Goal: Information Seeking & Learning: Learn about a topic

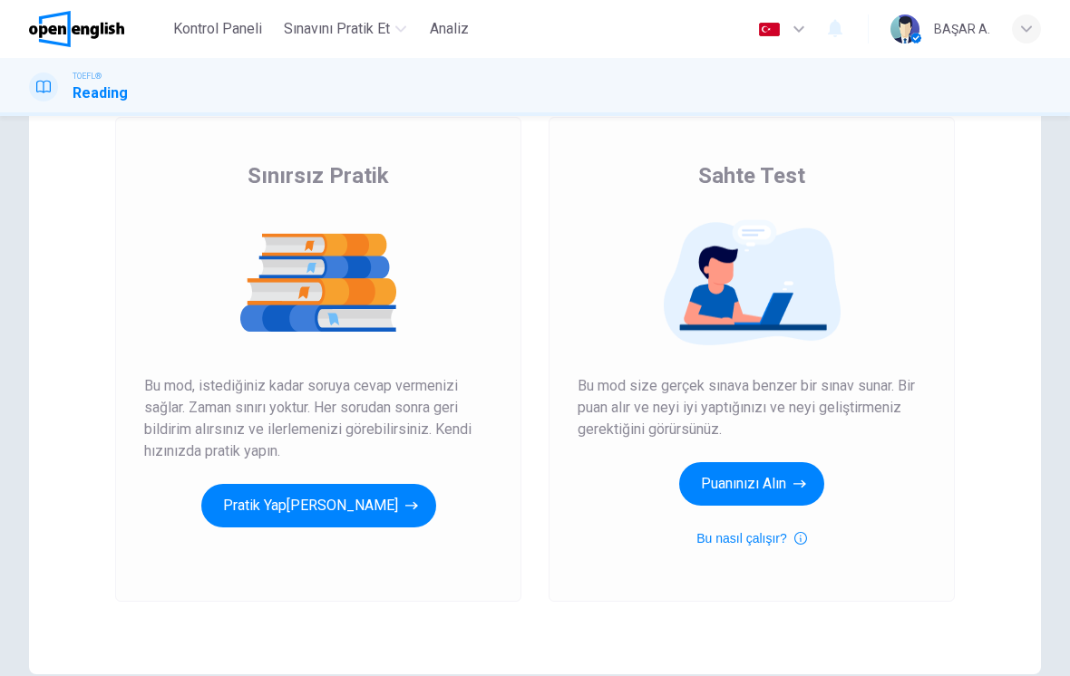
scroll to position [109, 0]
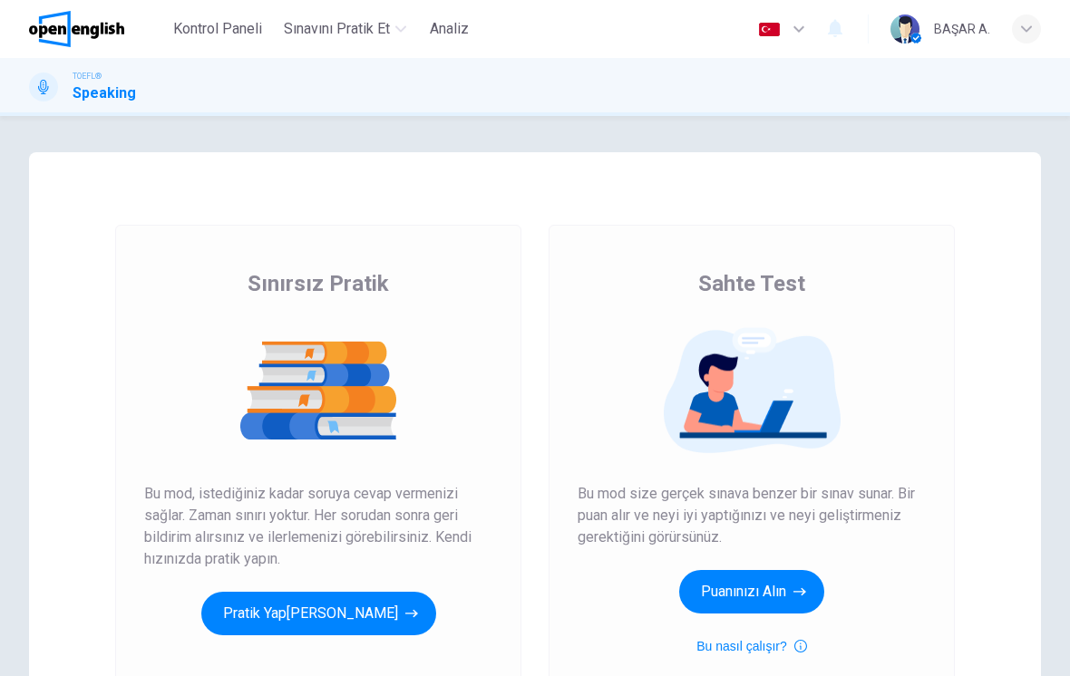
click at [326, 615] on button "Pratik Yap[PERSON_NAME]" at bounding box center [318, 614] width 235 height 44
click at [353, 630] on button "Pratik Yap[PERSON_NAME]" at bounding box center [318, 614] width 235 height 44
click at [761, 602] on button "Puanınızı Alın" at bounding box center [751, 592] width 145 height 44
click at [331, 608] on button "Pratik Yap[PERSON_NAME]" at bounding box center [318, 614] width 235 height 44
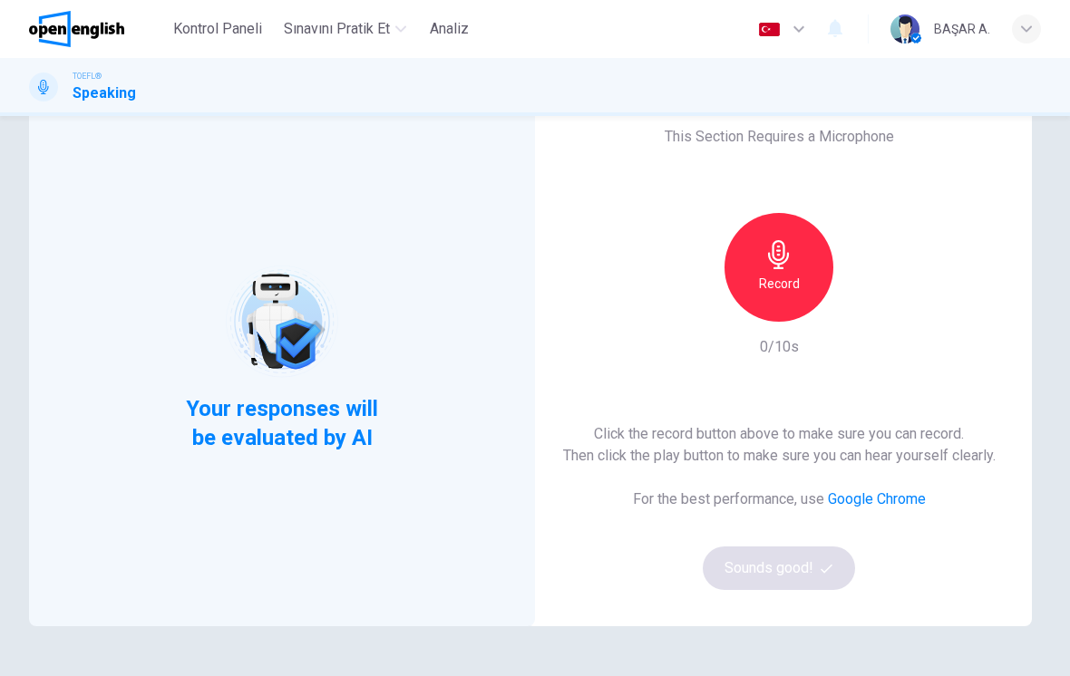
scroll to position [67, 0]
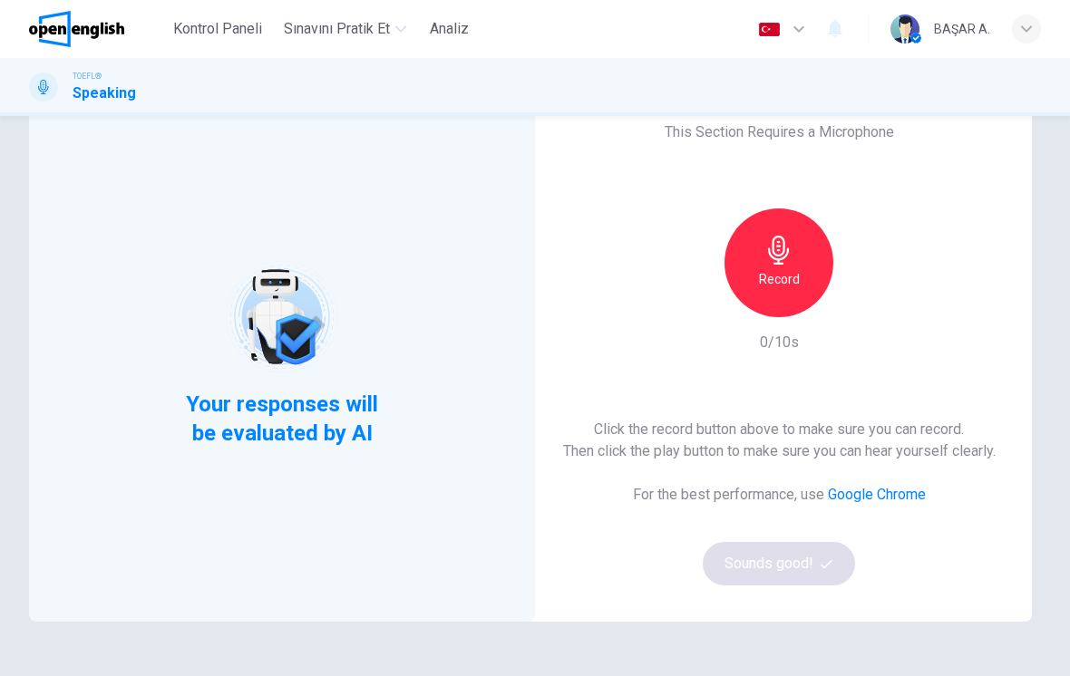
click at [771, 280] on h6 "Record" at bounding box center [779, 279] width 41 height 22
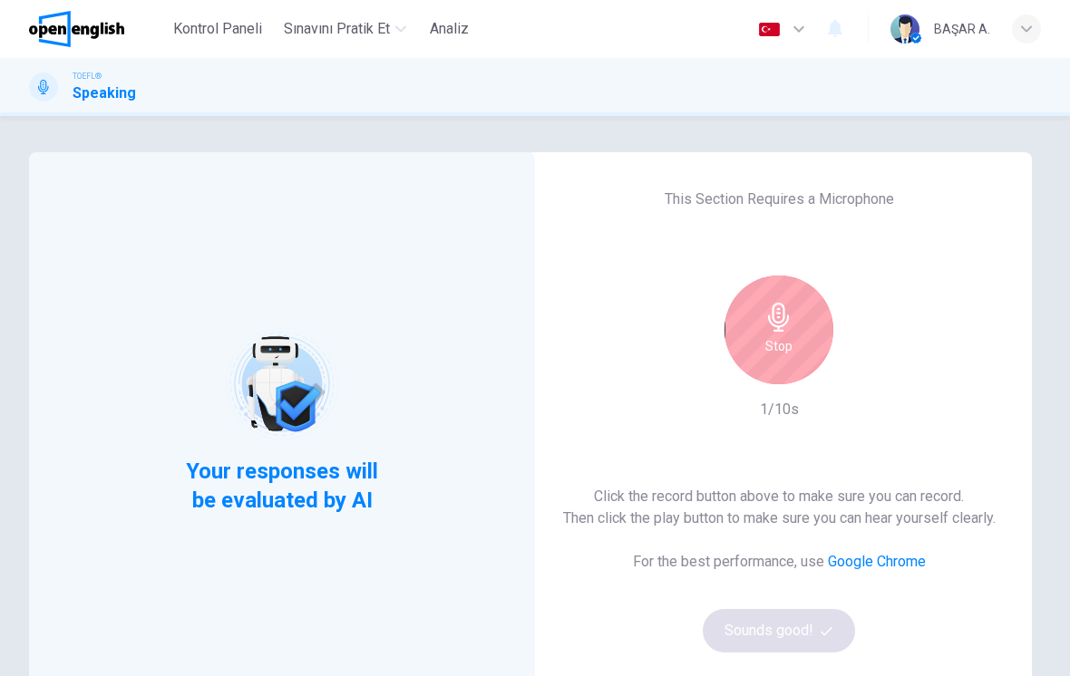
scroll to position [0, 0]
click at [754, 328] on div "Stop" at bounding box center [778, 330] width 109 height 109
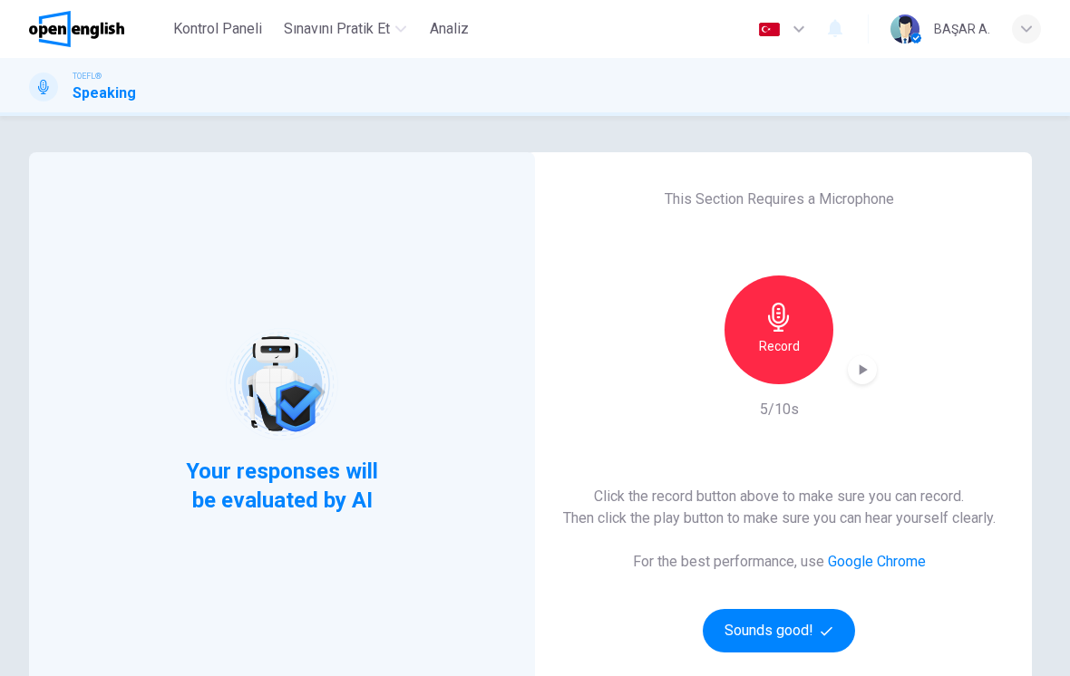
click at [791, 638] on button "Sounds good!" at bounding box center [779, 631] width 152 height 44
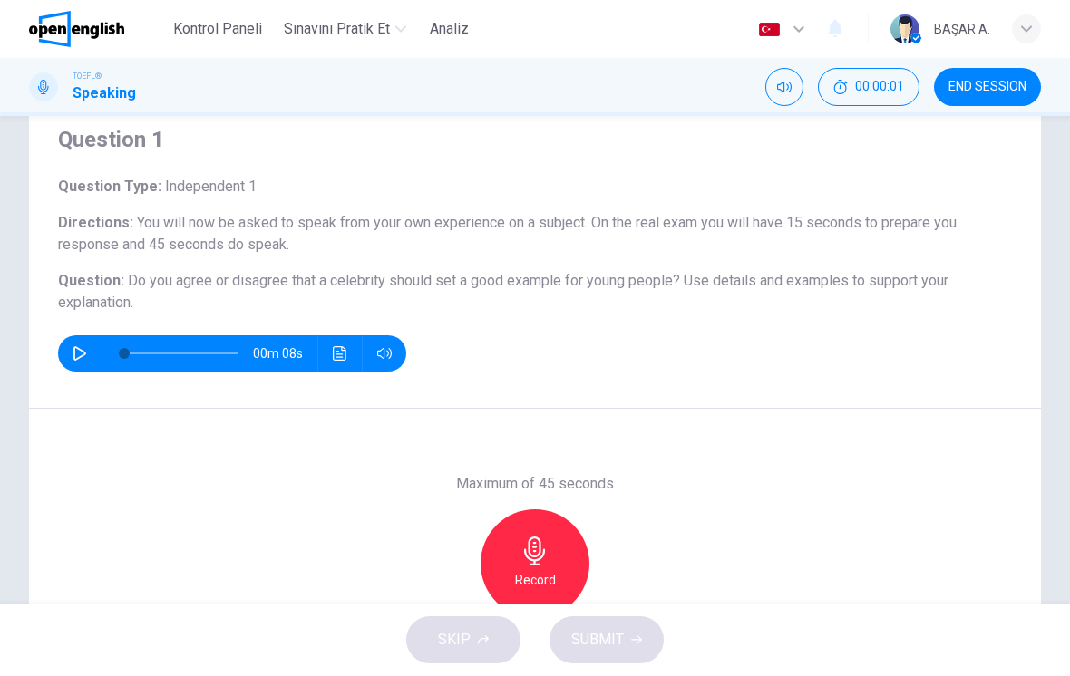
scroll to position [63, 0]
click at [70, 349] on button "button" at bounding box center [79, 354] width 29 height 36
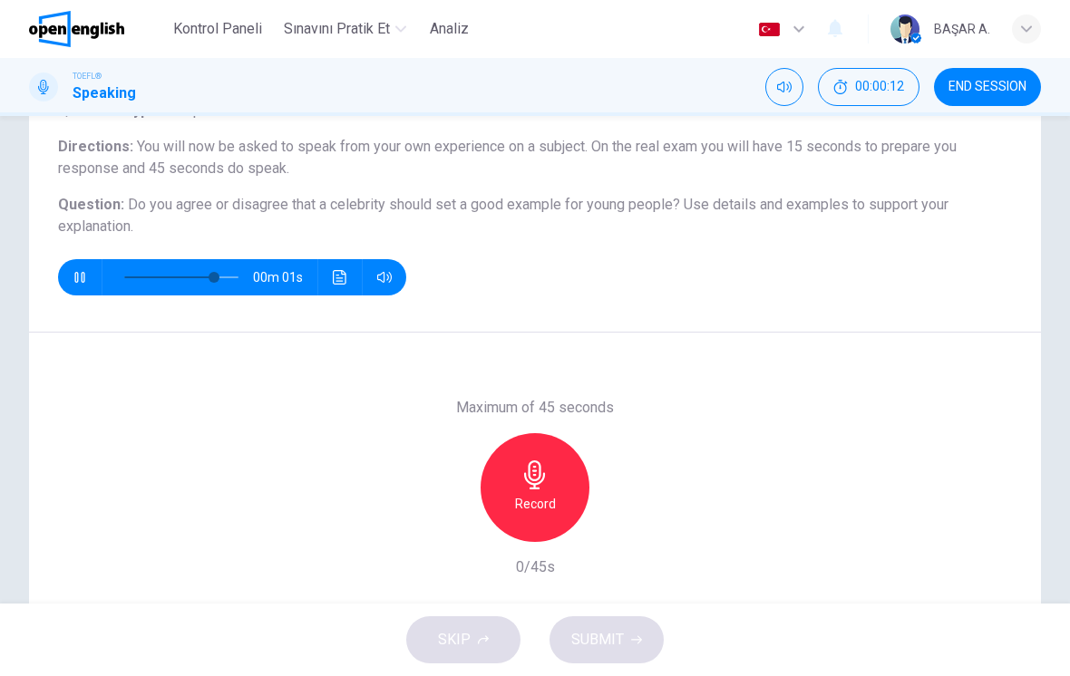
scroll to position [141, 0]
type input "*"
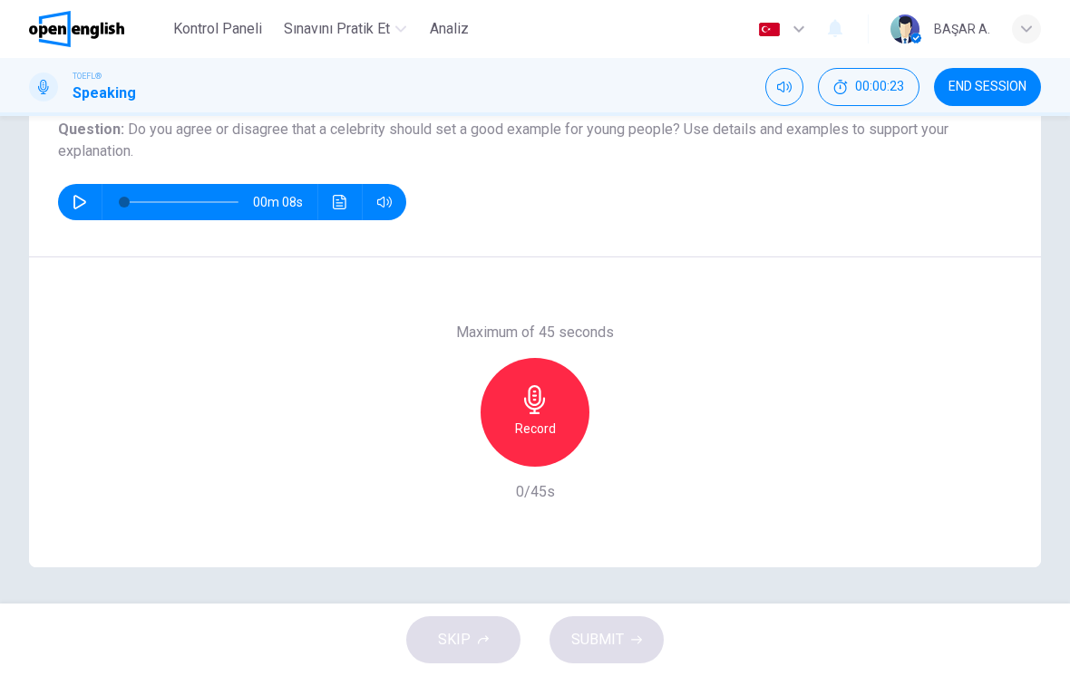
scroll to position [215, 0]
click at [536, 413] on icon "button" at bounding box center [534, 399] width 21 height 29
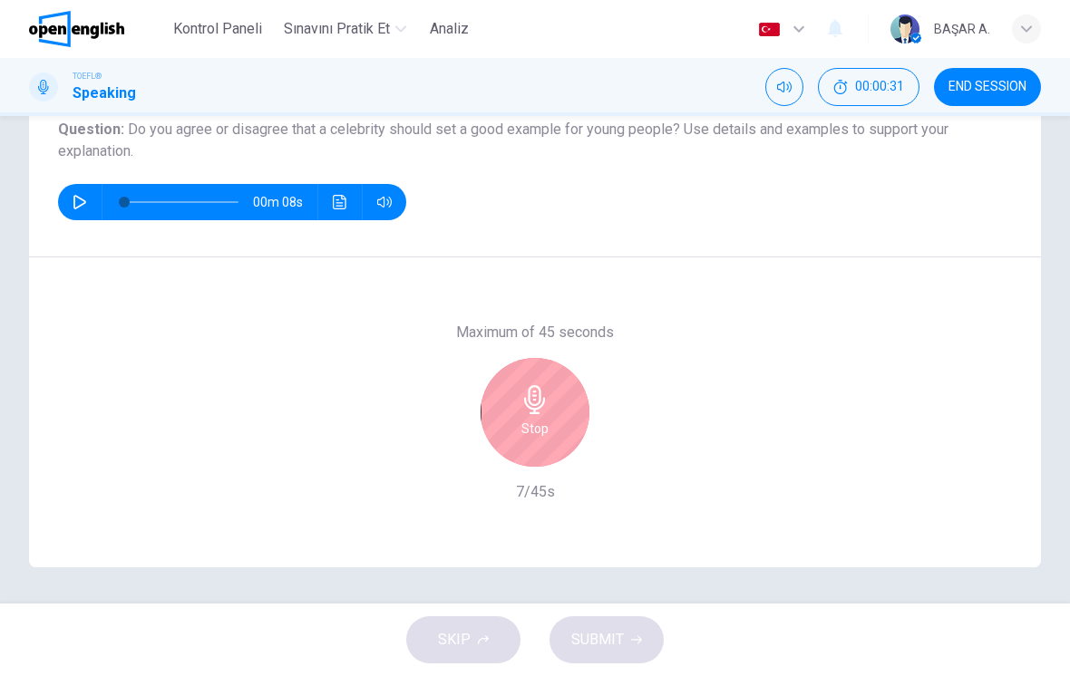
click at [528, 417] on div "Stop" at bounding box center [534, 412] width 109 height 109
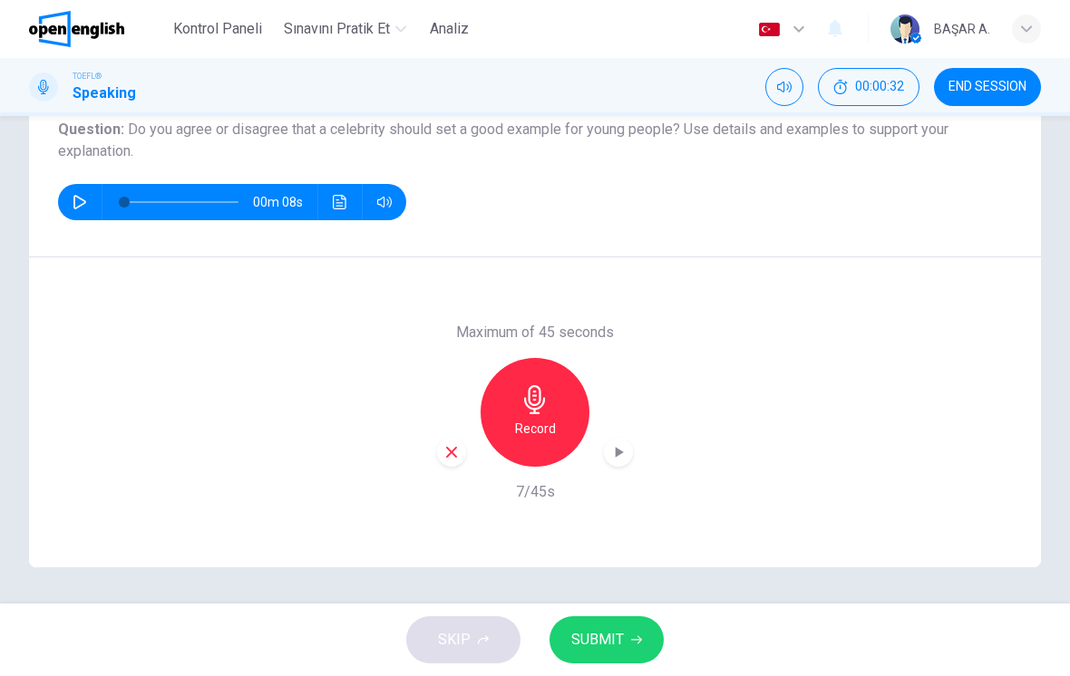
click at [609, 636] on span "SUBMIT" at bounding box center [597, 639] width 53 height 25
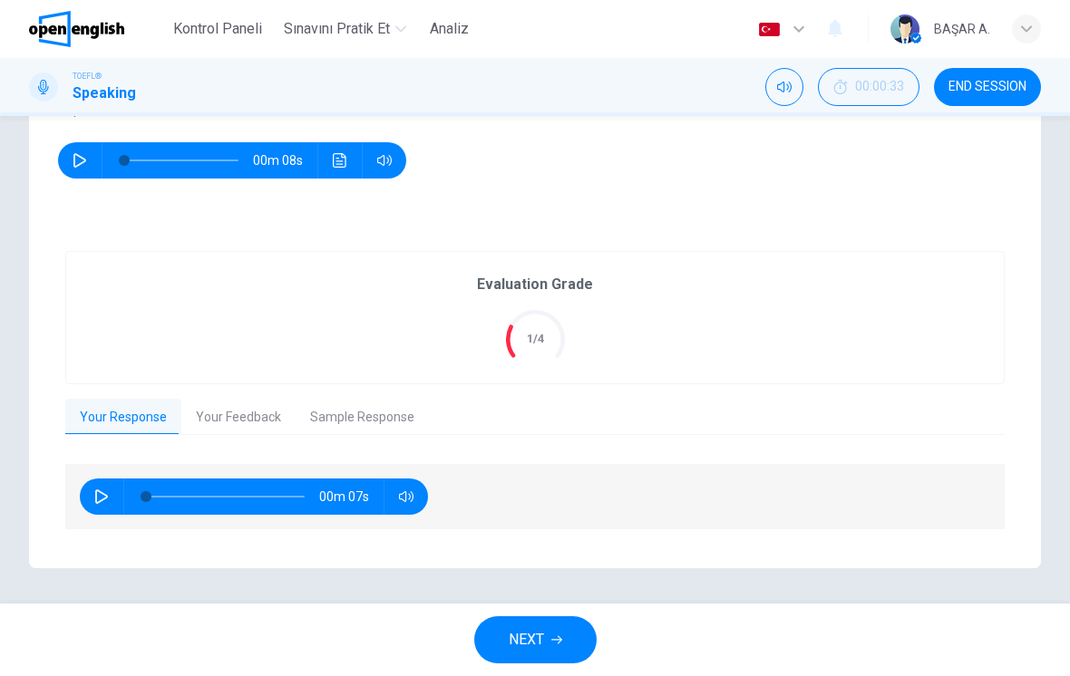
scroll to position [257, 0]
click at [217, 416] on button "Your Feedback" at bounding box center [238, 418] width 114 height 38
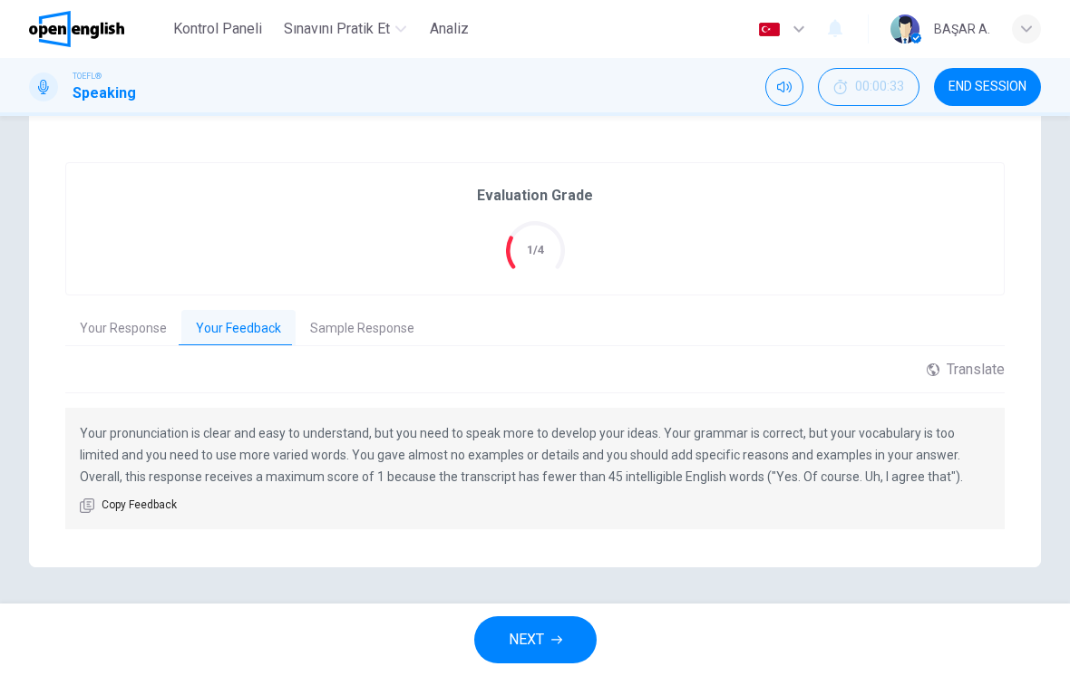
scroll to position [344, 0]
click at [331, 343] on button "Sample Response" at bounding box center [362, 330] width 133 height 38
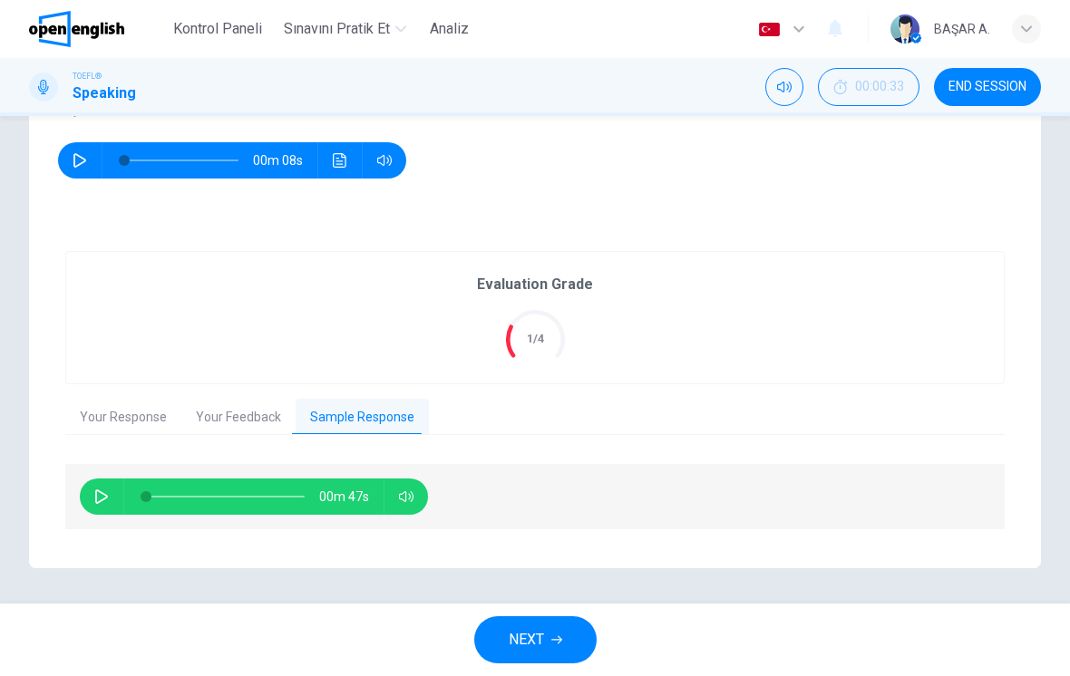
click at [94, 424] on button "Your Response" at bounding box center [123, 418] width 116 height 38
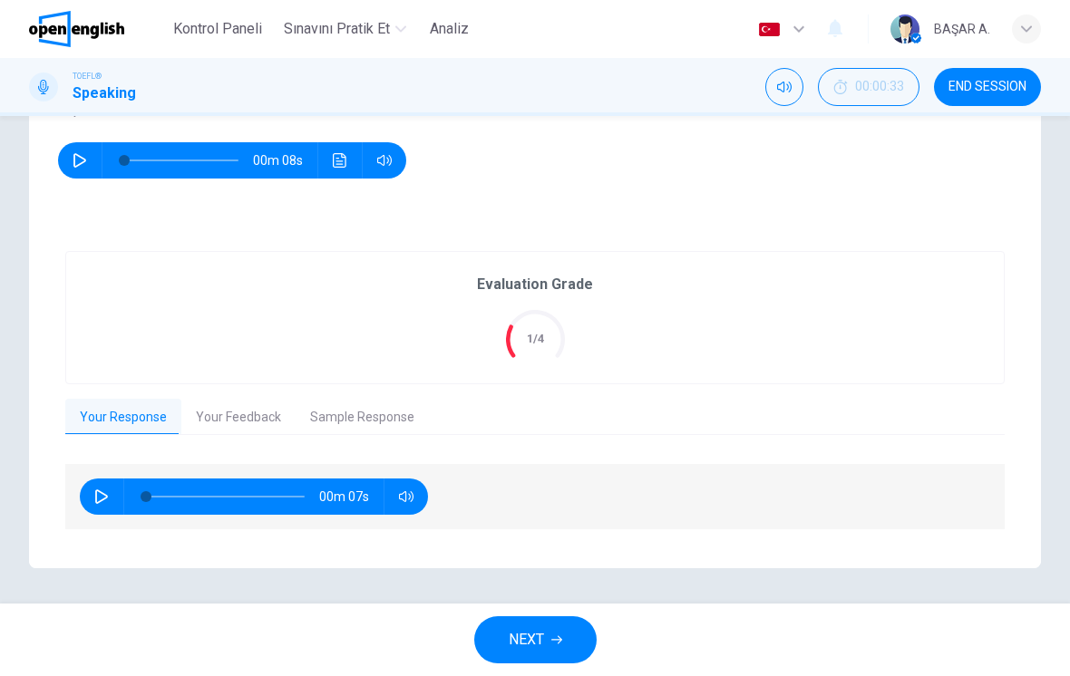
click at [565, 647] on button "NEXT" at bounding box center [535, 639] width 122 height 47
